Goal: Task Accomplishment & Management: Use online tool/utility

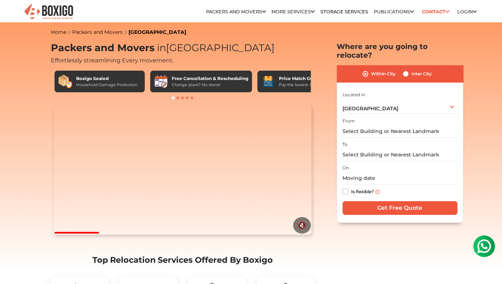
click at [416, 70] on label "Inter City" at bounding box center [421, 74] width 20 height 9
click at [408, 70] on input "Inter City" at bounding box center [405, 73] width 6 height 7
radio input "true"
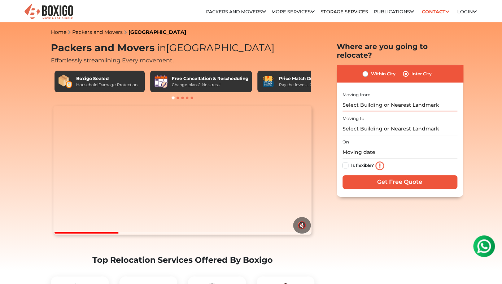
click at [393, 99] on input "text" at bounding box center [399, 105] width 115 height 13
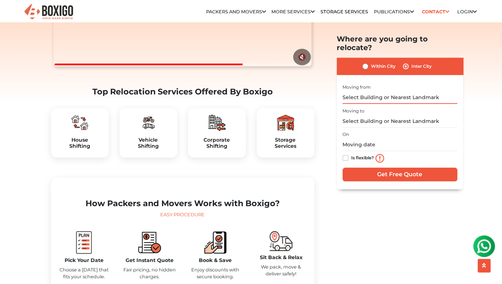
scroll to position [170, 0]
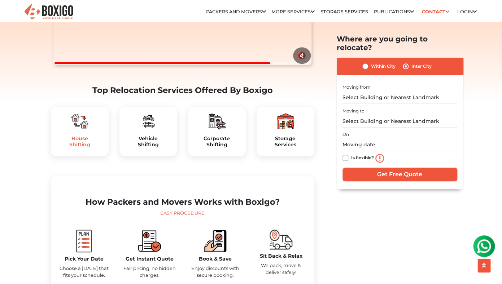
click at [96, 148] on h5 "House Shifting" at bounding box center [80, 142] width 46 height 12
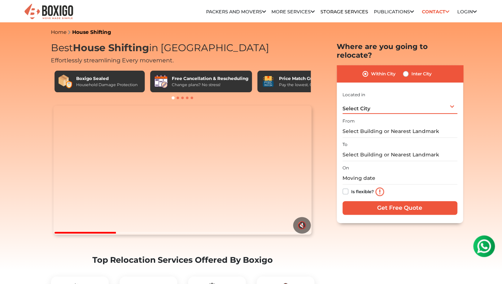
click at [387, 105] on div "Select City Select City Bangalore Bengaluru Bhopal Bhubaneswar Chennai Coimbato…" at bounding box center [399, 106] width 115 height 15
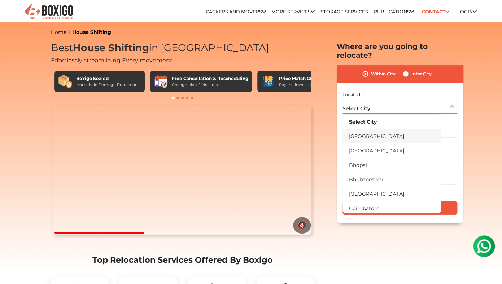
click at [379, 131] on li "[GEOGRAPHIC_DATA]" at bounding box center [391, 136] width 98 height 14
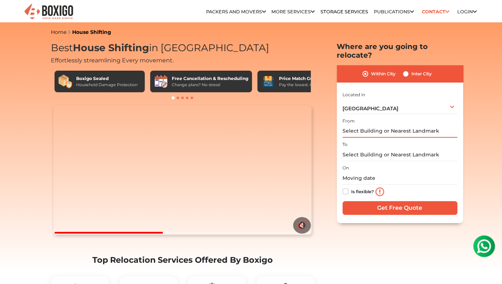
click at [377, 125] on input "text" at bounding box center [399, 131] width 115 height 13
